Goal: Register for event/course

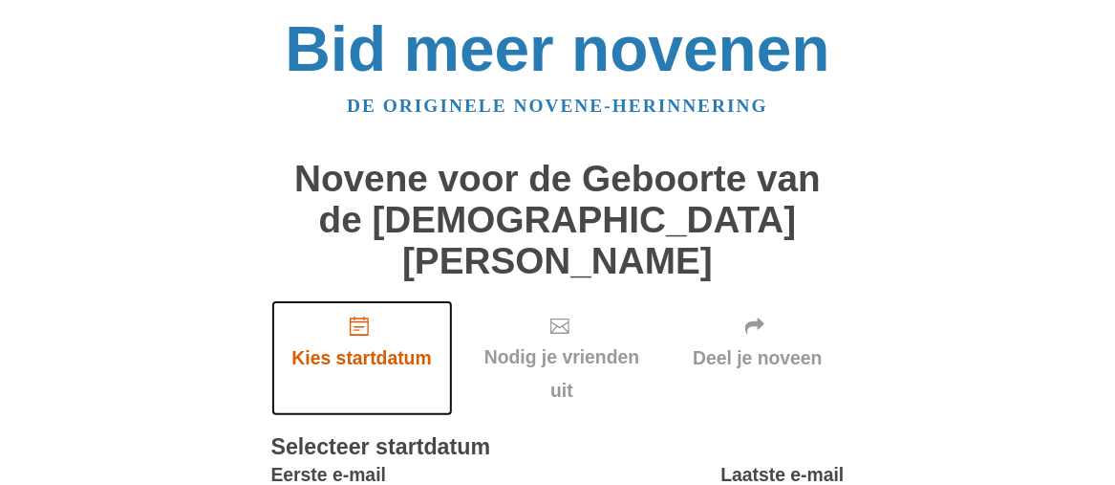
click at [363, 316] on icon "Kies startdatum" at bounding box center [359, 325] width 19 height 19
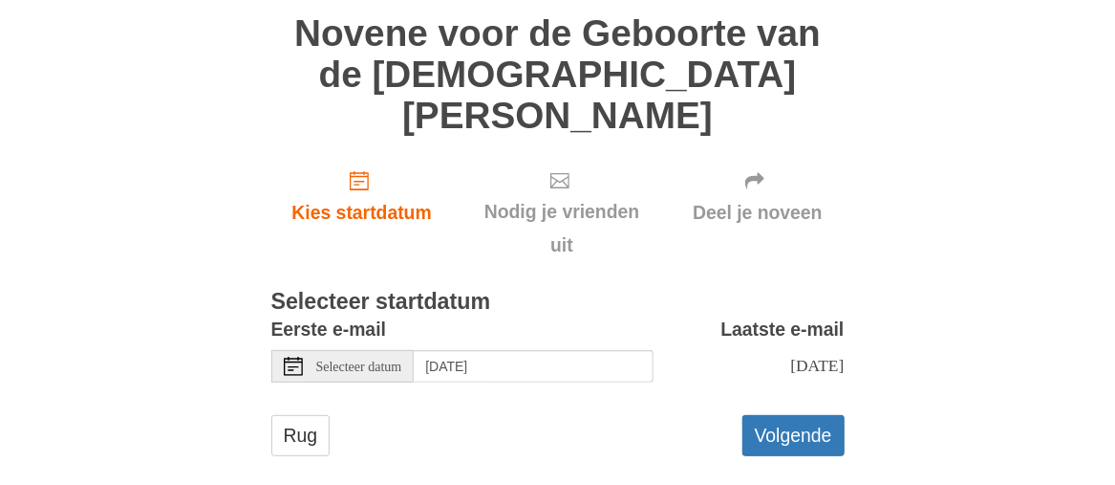
scroll to position [146, 0]
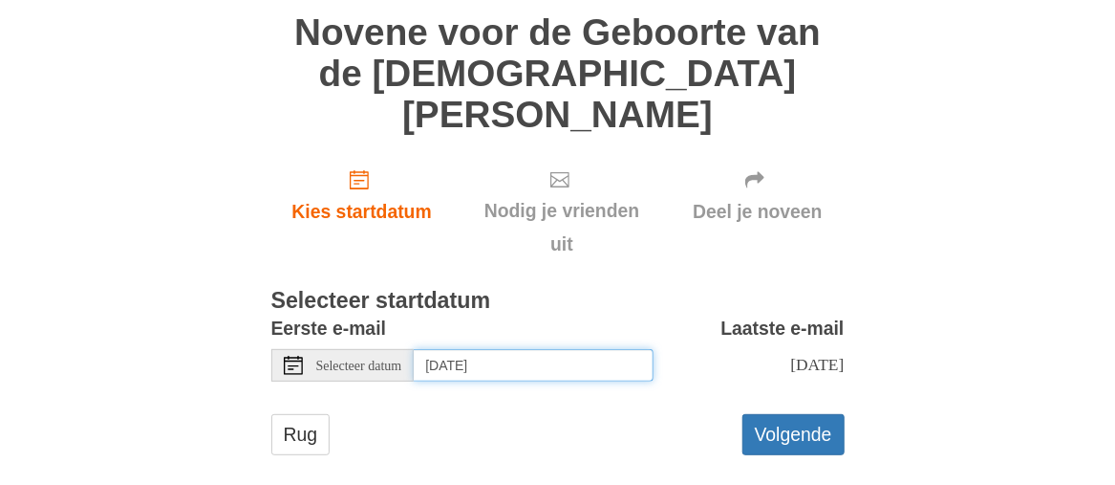
click at [585, 349] on input "[DATE]" at bounding box center [533, 365] width 239 height 32
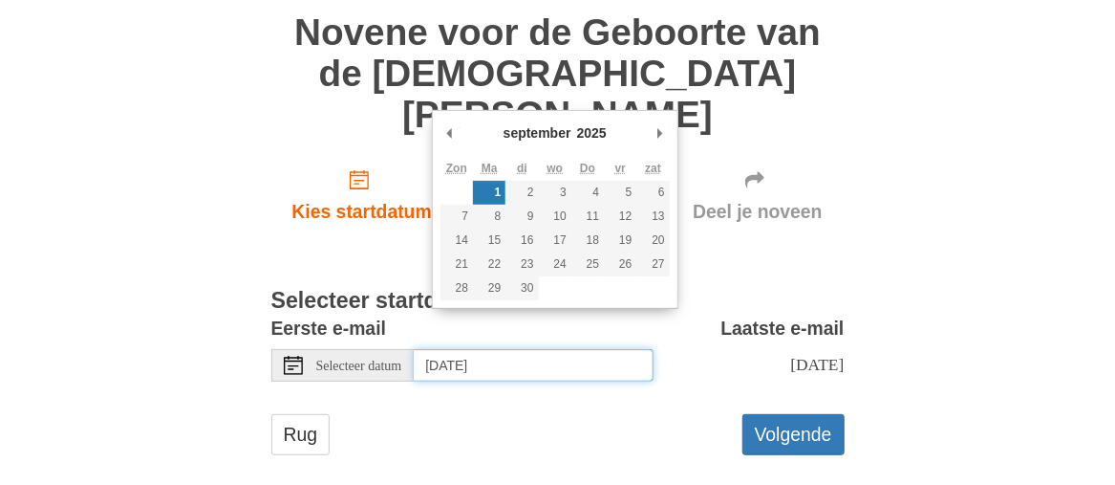
click at [464, 186] on td at bounding box center [457, 193] width 32 height 24
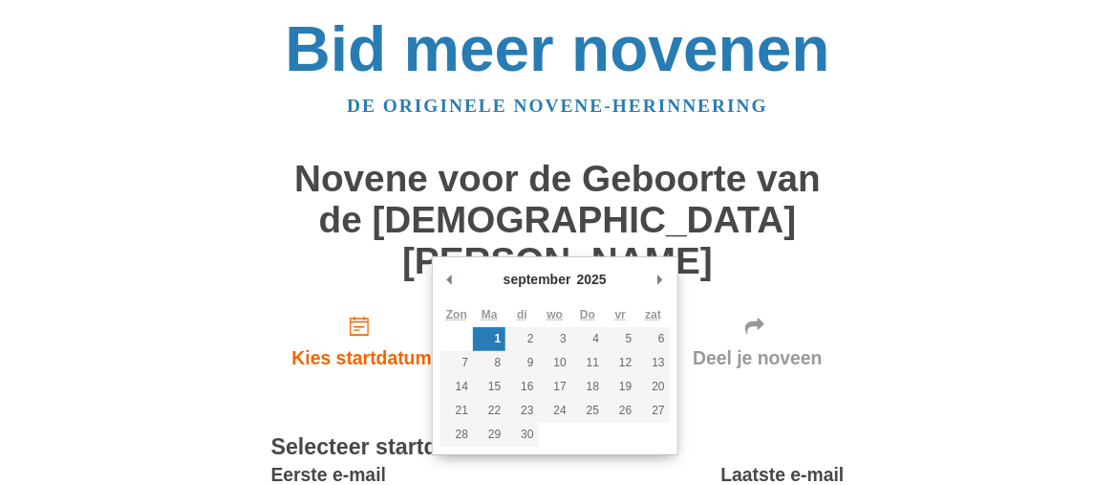
click at [196, 123] on div "Bid meer novenen De originele novene-herinnering Novene voor de Geboorte van de…" at bounding box center [558, 328] width 927 height 657
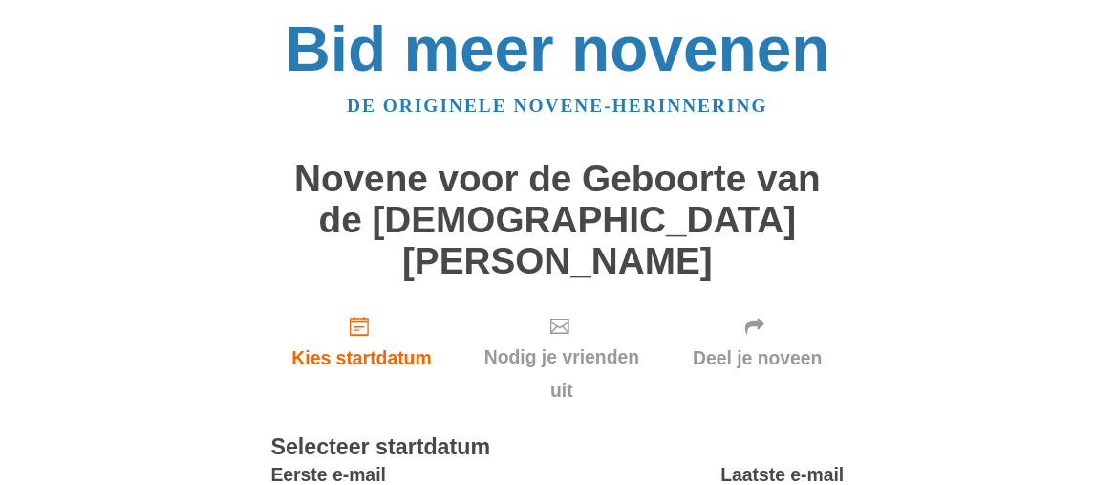
click at [553, 347] on font "Nodig je vrienden uit" at bounding box center [562, 374] width 155 height 54
click at [565, 300] on div "Nodig je vrienden uit" at bounding box center [562, 358] width 219 height 117
click at [725, 348] on font "Deel je noveen" at bounding box center [758, 358] width 130 height 21
click at [563, 316] on icon at bounding box center [560, 325] width 19 height 19
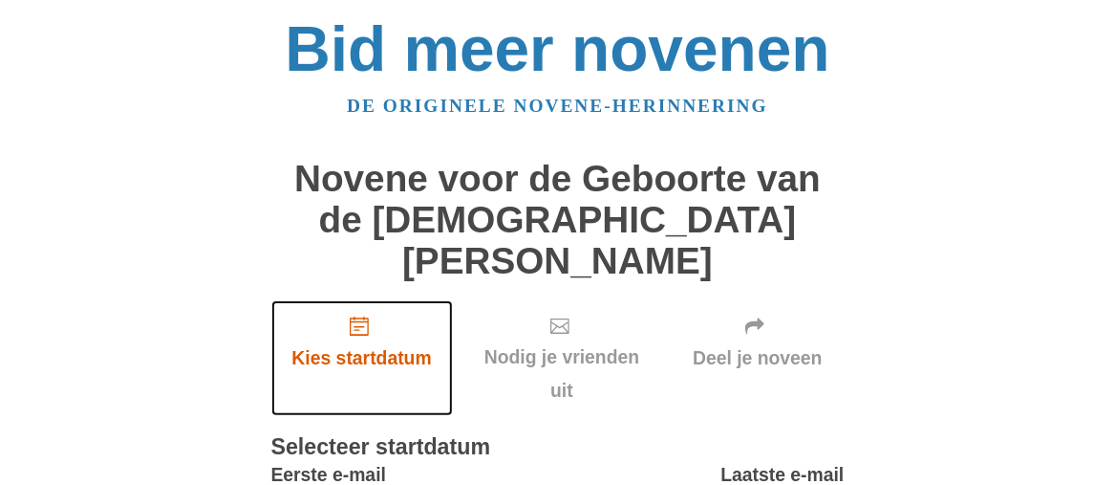
click at [350, 316] on icon "Kies startdatum" at bounding box center [359, 325] width 19 height 19
